Goal: Task Accomplishment & Management: Manage account settings

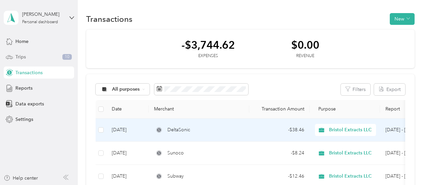
scroll to position [91, 0]
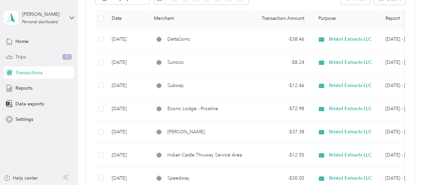
click at [40, 55] on div "Trips 10" at bounding box center [39, 57] width 70 height 12
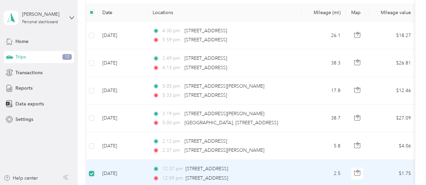
scroll to position [90, 0]
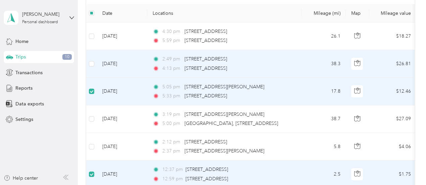
click at [91, 67] on label at bounding box center [91, 63] width 5 height 7
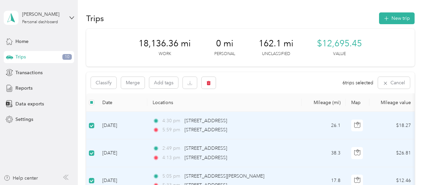
scroll to position [0, 0]
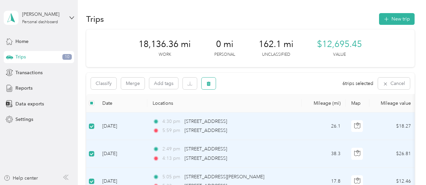
click at [207, 82] on icon "button" at bounding box center [208, 83] width 5 height 5
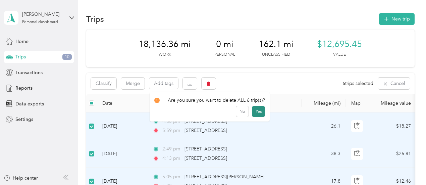
click at [253, 110] on button "Yes" at bounding box center [258, 111] width 13 height 11
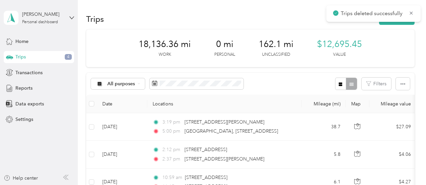
click at [95, 102] on th at bounding box center [91, 104] width 11 height 18
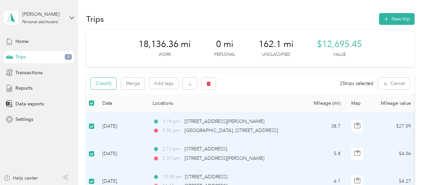
click at [104, 87] on button "Classify" at bounding box center [104, 84] width 26 height 12
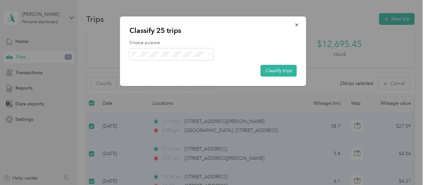
click at [158, 66] on span "Bristol Extracts LLC" at bounding box center [177, 66] width 62 height 7
click at [273, 64] on div "Choose purpose Classify trips" at bounding box center [213, 58] width 167 height 37
click at [281, 70] on button "Classify trips" at bounding box center [279, 71] width 36 height 12
